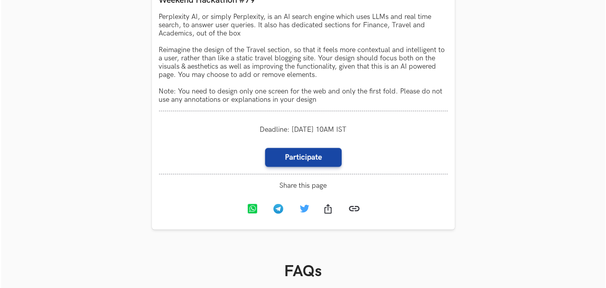
scroll to position [505, 0]
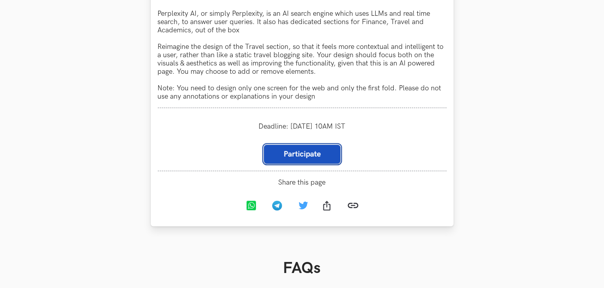
click at [280, 157] on link "Participate" at bounding box center [302, 154] width 76 height 19
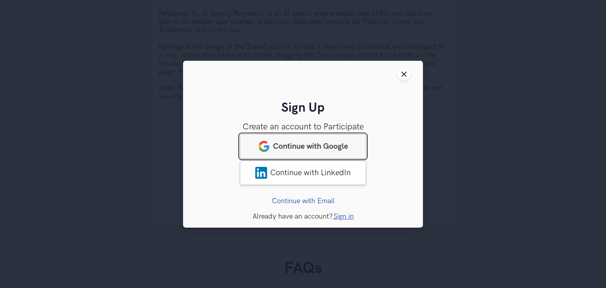
click at [306, 142] on span "Continue with Google" at bounding box center [310, 145] width 75 height 9
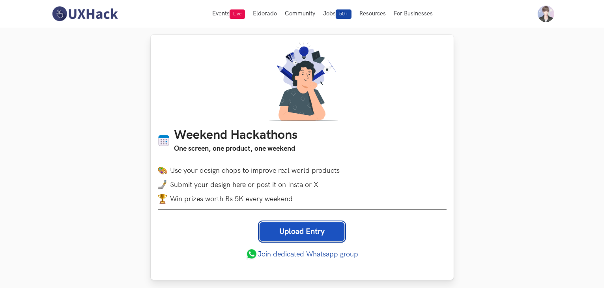
click at [317, 231] on link "Upload Entry" at bounding box center [301, 231] width 85 height 19
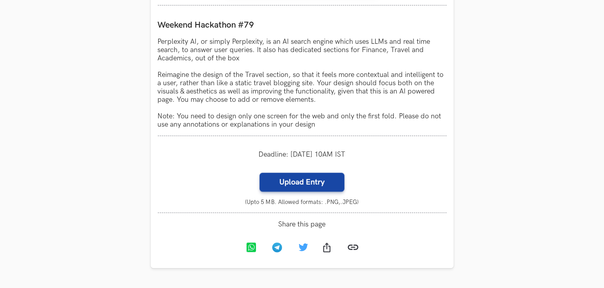
scroll to position [626, 0]
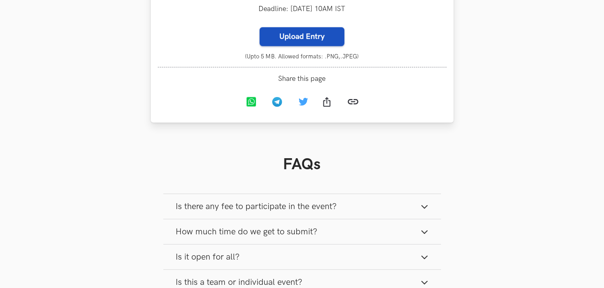
click at [315, 43] on label "Upload Entry" at bounding box center [301, 36] width 85 height 19
click at [259, 27] on input "Upload Entry" at bounding box center [259, 27] width 0 height 0
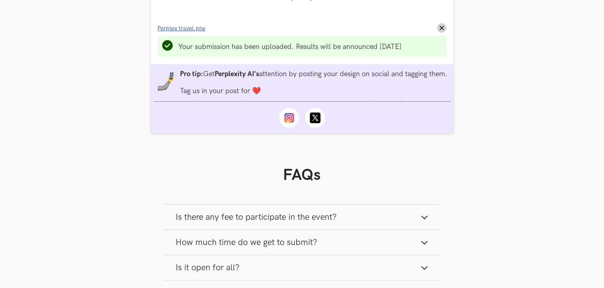
scroll to position [638, 0]
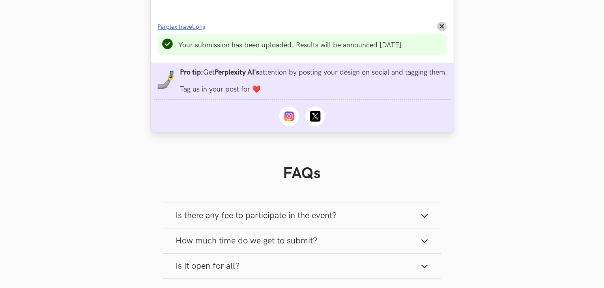
click at [194, 26] on span "Perplex travel.png" at bounding box center [182, 27] width 48 height 7
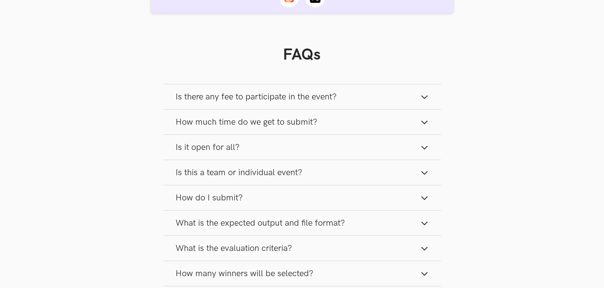
scroll to position [758, 0]
click at [372, 130] on button "How much time do we get to submit?" at bounding box center [302, 121] width 278 height 25
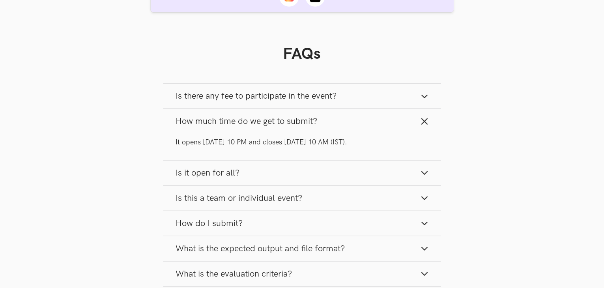
click at [372, 130] on button "How much time do we get to submit?" at bounding box center [302, 121] width 278 height 25
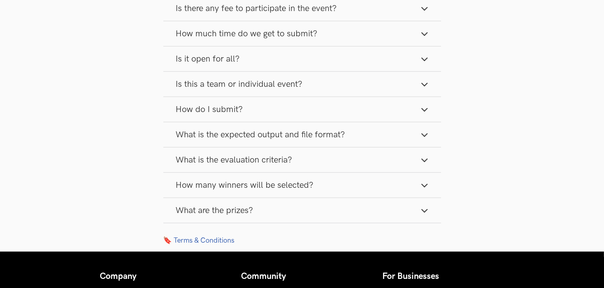
scroll to position [846, 0]
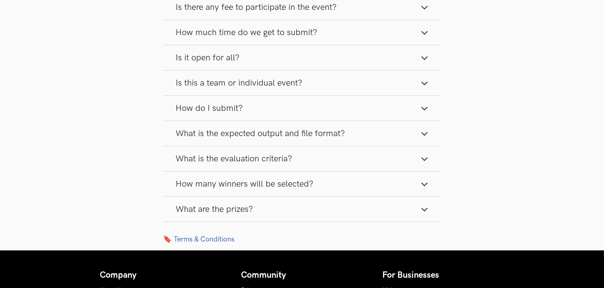
click at [339, 222] on button "What are the prizes?" at bounding box center [302, 209] width 278 height 25
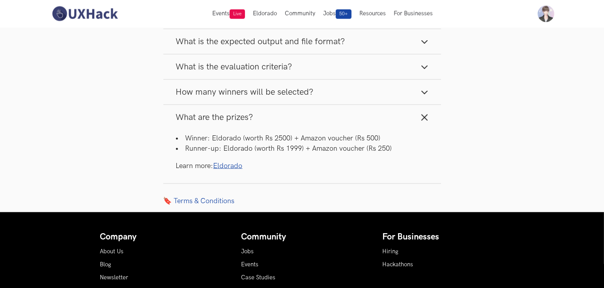
scroll to position [938, 0]
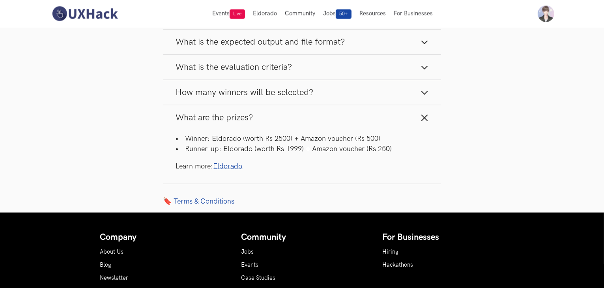
click at [237, 73] on span "What is the evaluation criteria?" at bounding box center [234, 67] width 116 height 11
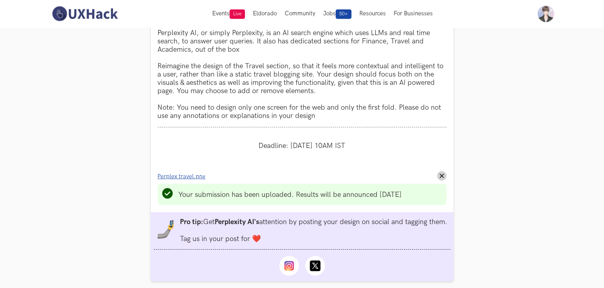
scroll to position [488, 0]
click at [188, 179] on span "Perplex travel.png" at bounding box center [182, 176] width 48 height 7
click at [437, 178] on button "Remove File" at bounding box center [441, 175] width 9 height 9
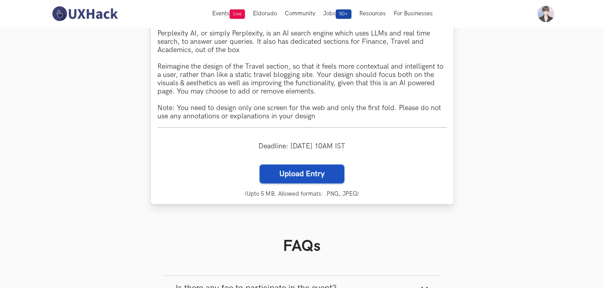
click at [298, 173] on label "Upload Entry" at bounding box center [301, 173] width 85 height 19
click at [259, 164] on input "Upload Entry" at bounding box center [259, 164] width 0 height 0
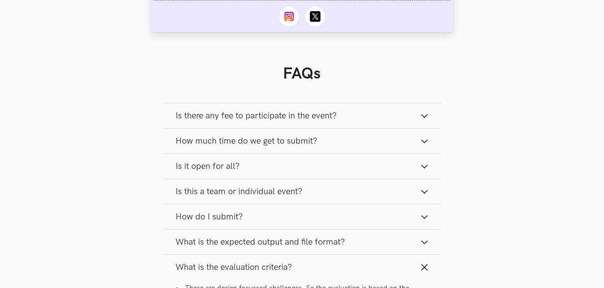
scroll to position [739, 0]
